Goal: Task Accomplishment & Management: Use online tool/utility

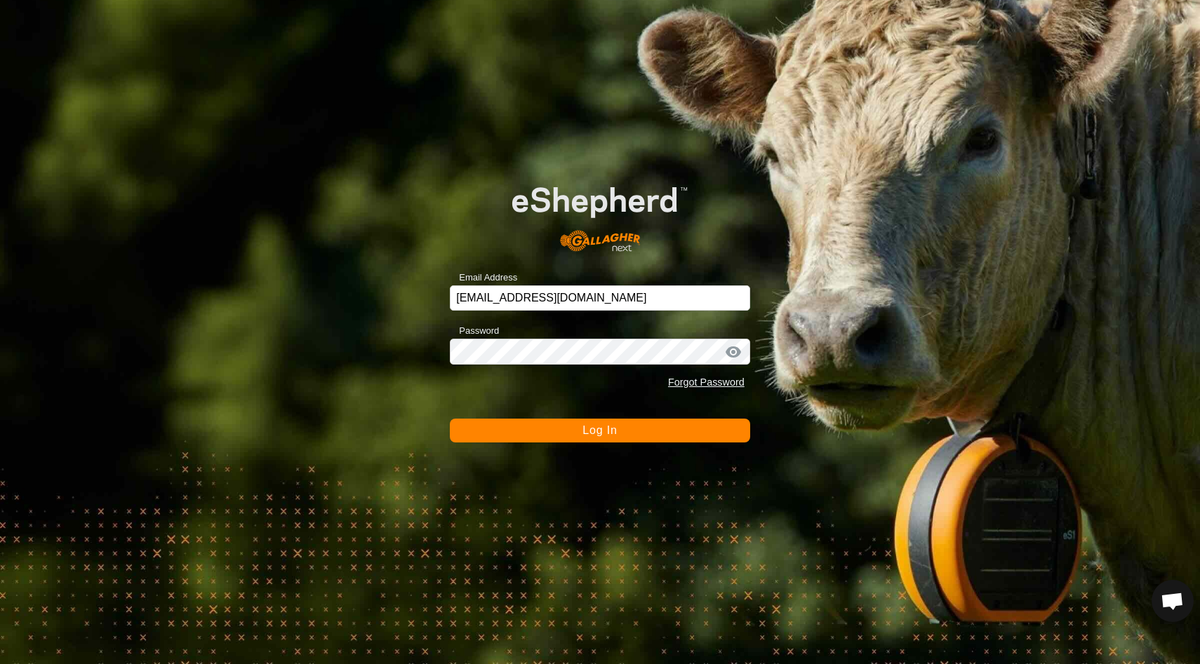
click at [607, 431] on span "Log In" at bounding box center [599, 430] width 34 height 12
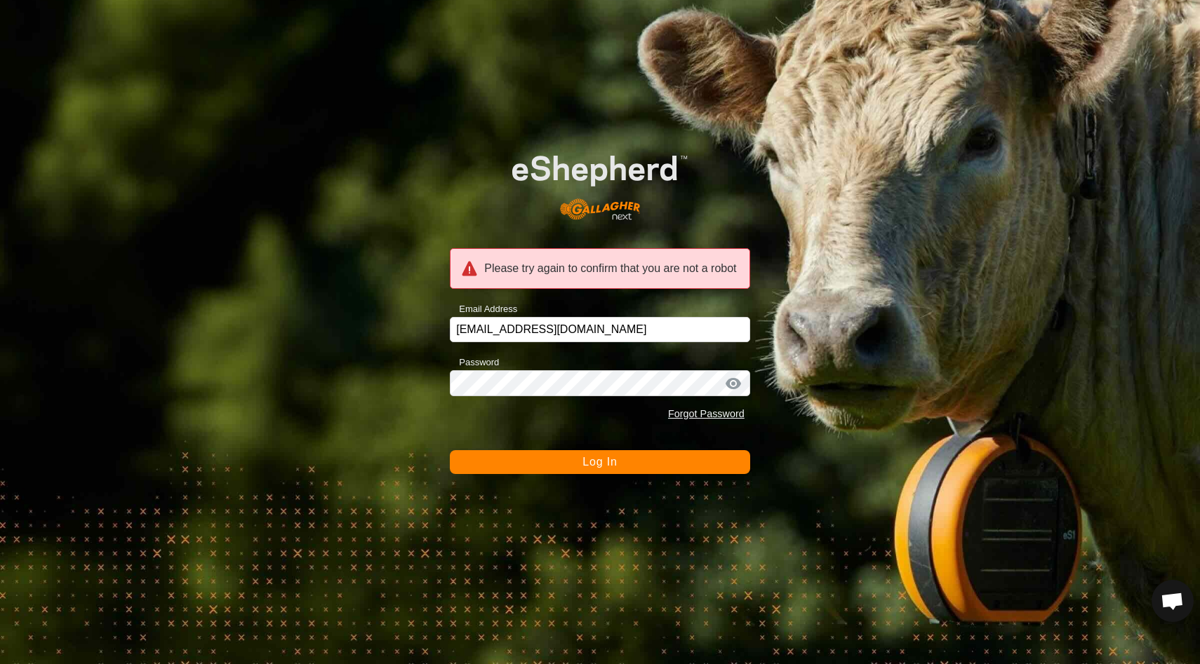
click at [614, 469] on button "Log In" at bounding box center [600, 462] width 300 height 24
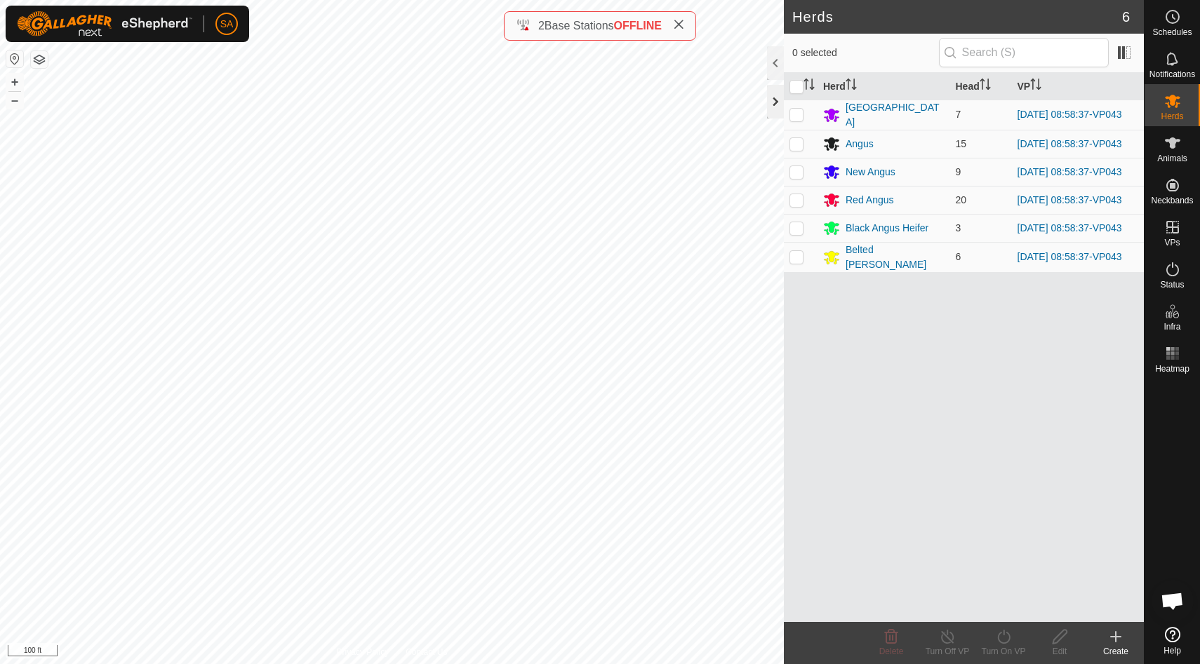
click at [777, 98] on div at bounding box center [775, 102] width 17 height 34
click at [774, 104] on div at bounding box center [775, 102] width 17 height 34
